Goal: Information Seeking & Learning: Learn about a topic

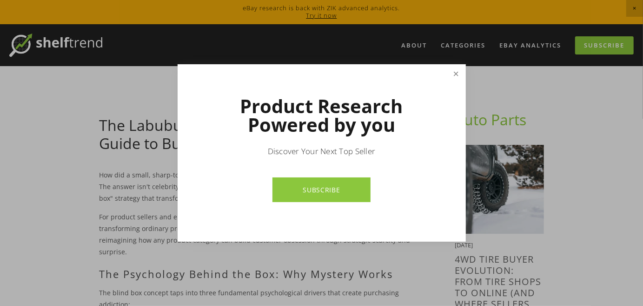
click at [449, 74] on link "Close" at bounding box center [456, 74] width 16 height 16
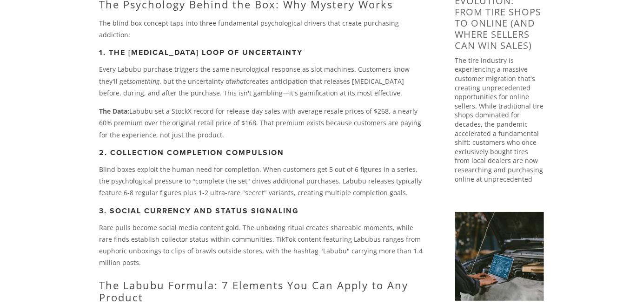
scroll to position [279, 0]
